Goal: Task Accomplishment & Management: Use online tool/utility

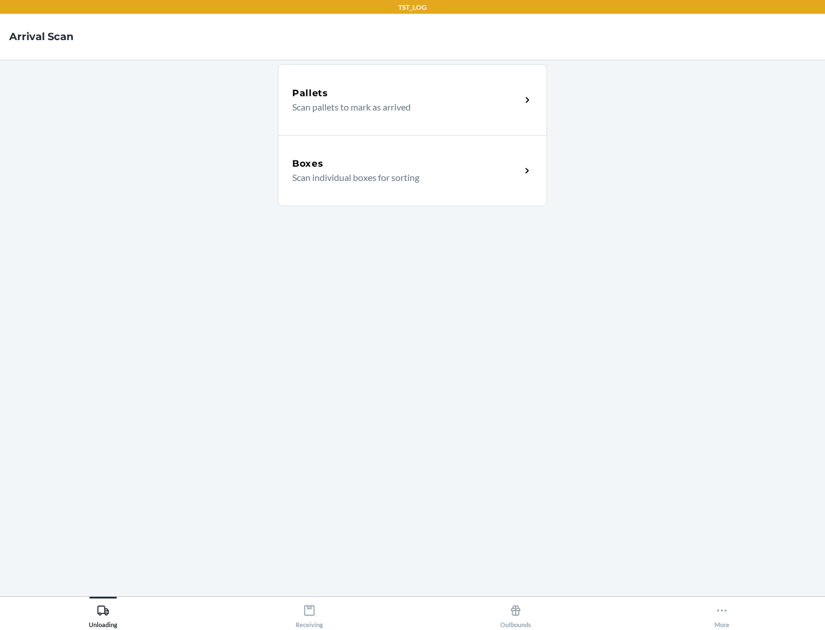
click at [406, 164] on div "Boxes" at bounding box center [406, 164] width 229 height 14
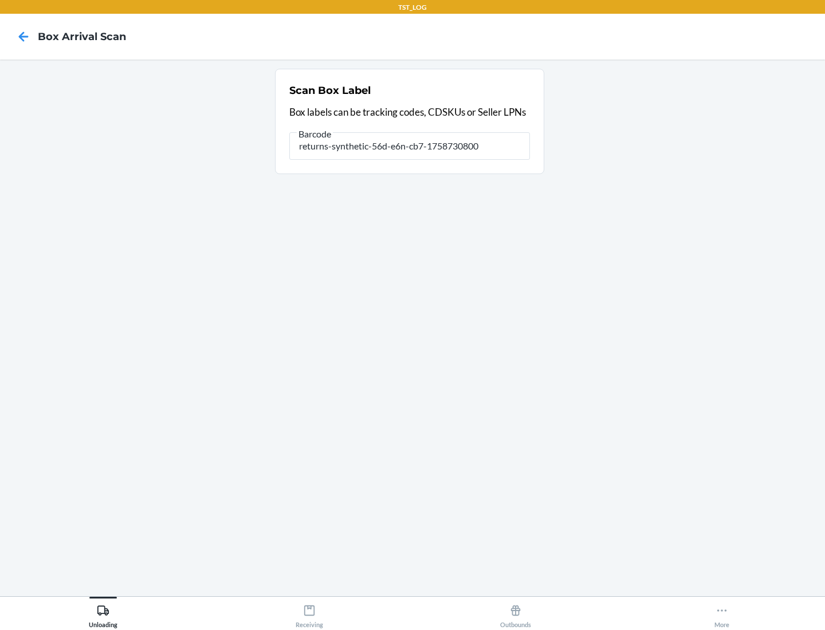
type input "returns-synthetic-56d-e6n-cb7-1758730800"
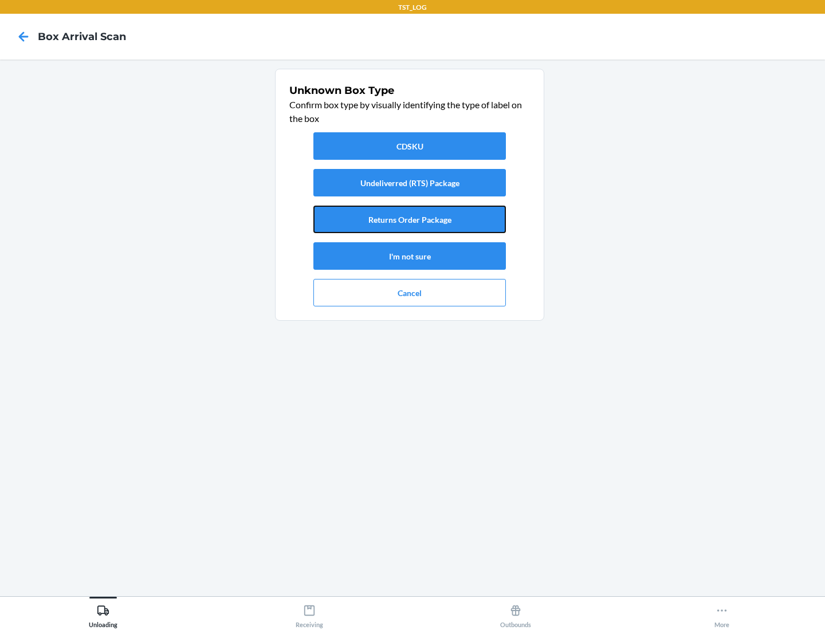
click at [409, 219] on button "Returns Order Package" at bounding box center [409, 219] width 192 height 27
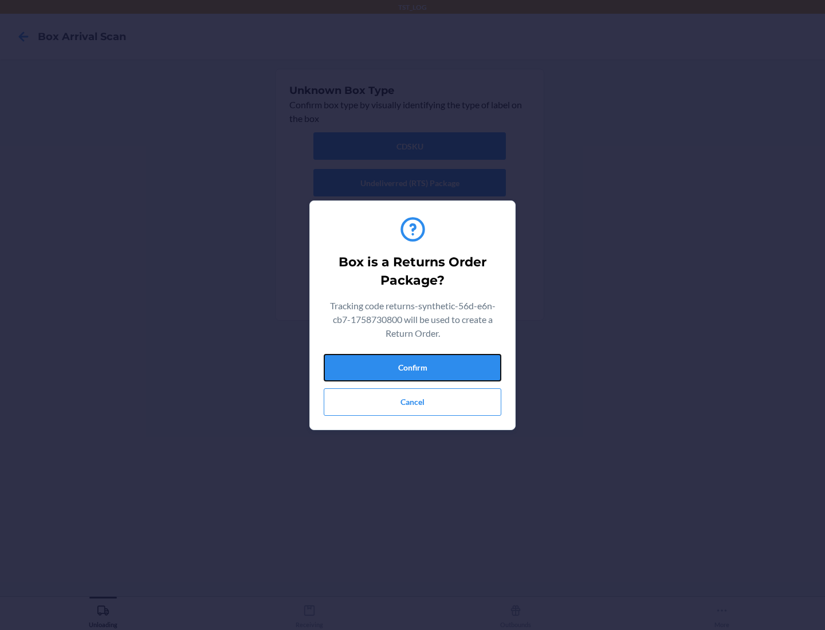
click at [412, 367] on button "Confirm" at bounding box center [413, 367] width 178 height 27
